Goal: Task Accomplishment & Management: Use online tool/utility

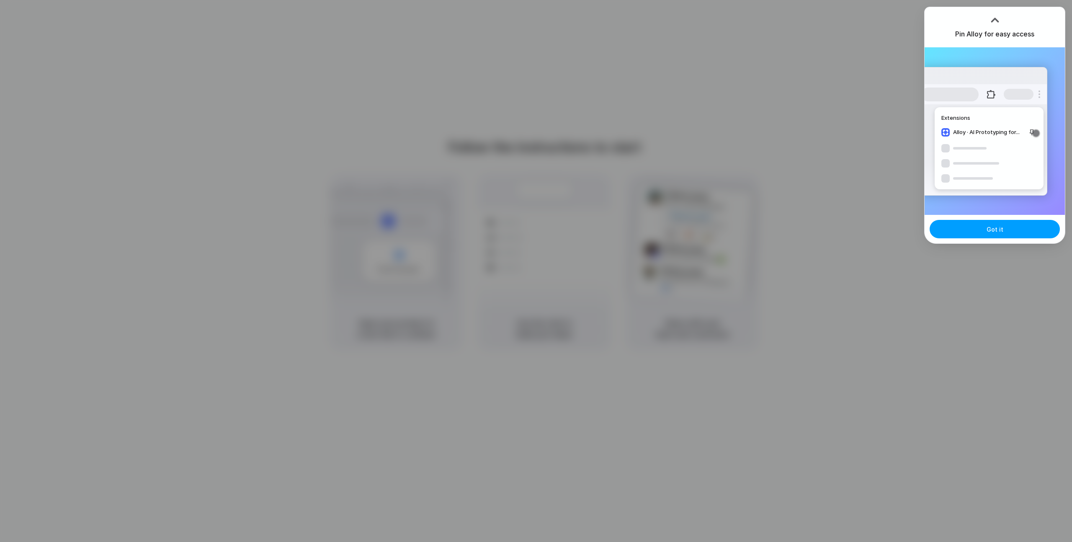
click at [970, 237] on button "Got it" at bounding box center [994, 229] width 130 height 18
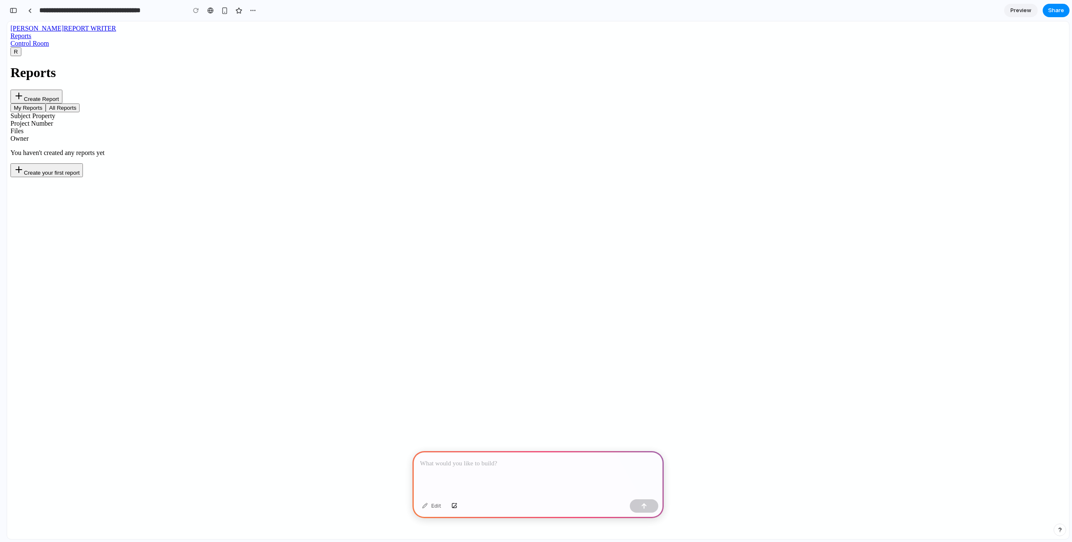
click at [518, 463] on p at bounding box center [538, 463] width 236 height 10
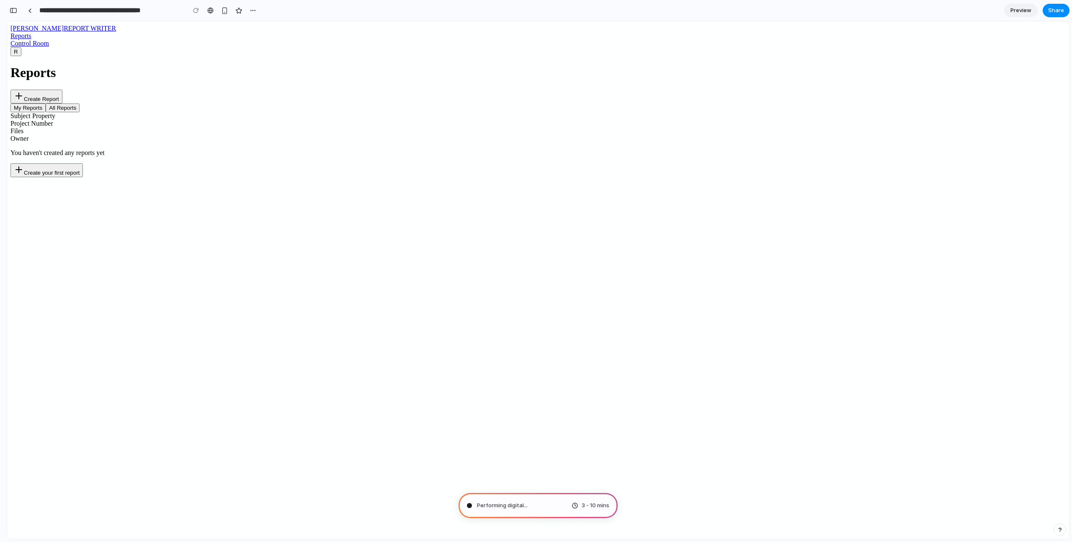
click at [559, 177] on div "You haven't created any reports yet Create your first report" at bounding box center [537, 163] width 1055 height 28
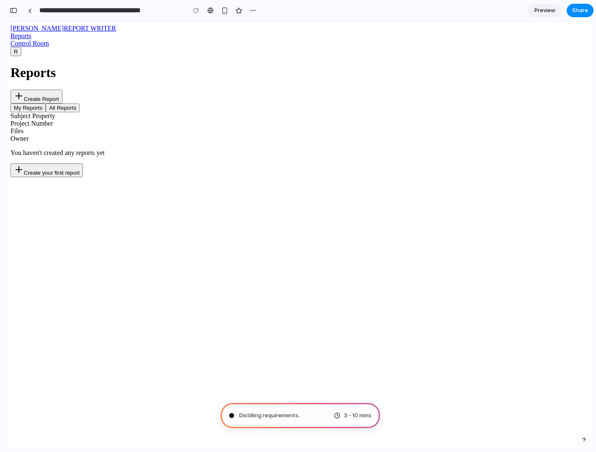
type input "**********"
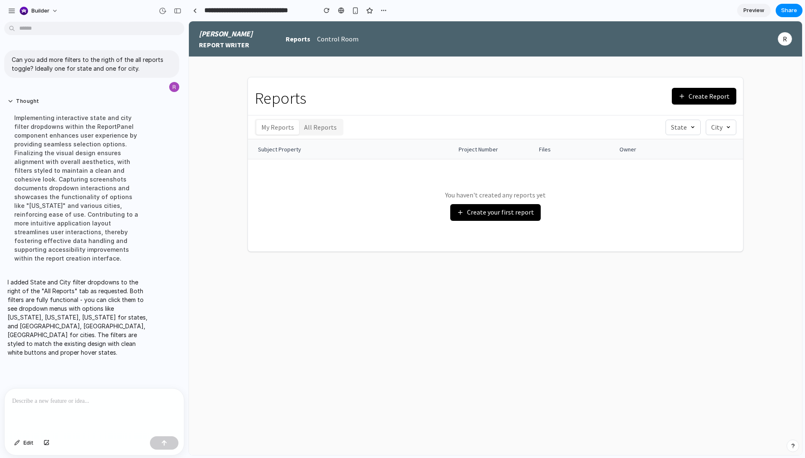
click at [682, 129] on span "State" at bounding box center [679, 128] width 16 height 10
click at [722, 130] on div "All States California Texas Florida New York Illinois" at bounding box center [495, 238] width 613 height 434
click at [727, 128] on icon at bounding box center [727, 127] width 5 height 5
click at [771, 129] on div "All Cities Los Angeles Houston Miami New York City Chicago" at bounding box center [495, 238] width 613 height 434
click at [481, 211] on button "Create your first report" at bounding box center [495, 212] width 90 height 17
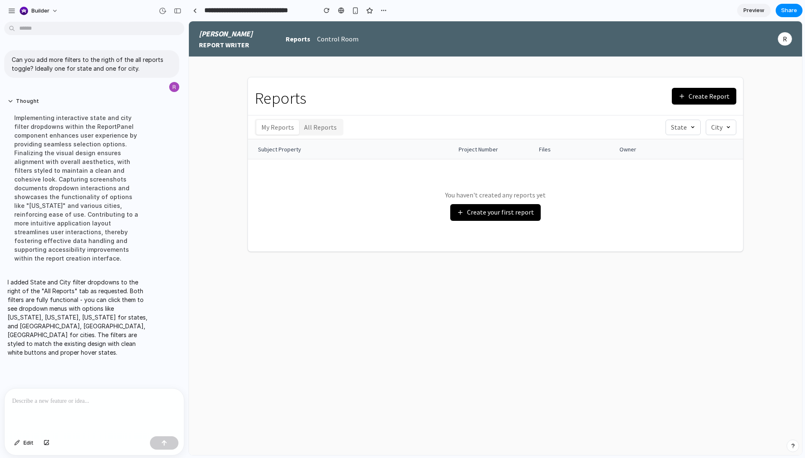
click at [501, 282] on main "Reports Create Report My Reports All Reports State City Subject Property Projec…" at bounding box center [495, 256] width 613 height 399
